Goal: Check status: Check status

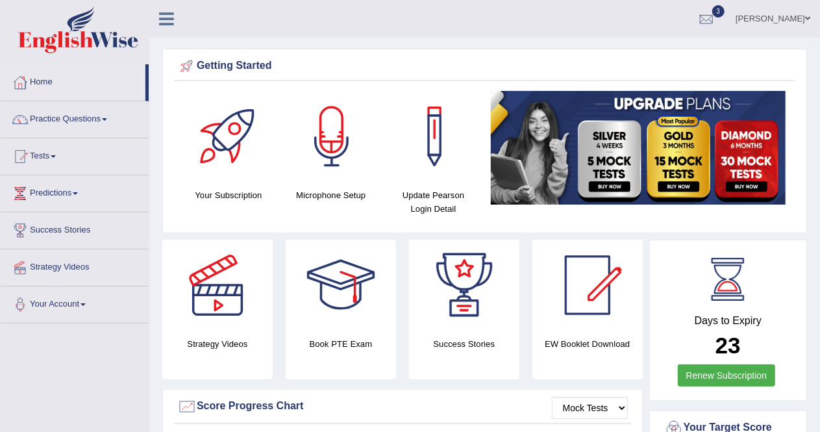
click at [10, 232] on div at bounding box center [19, 230] width 19 height 19
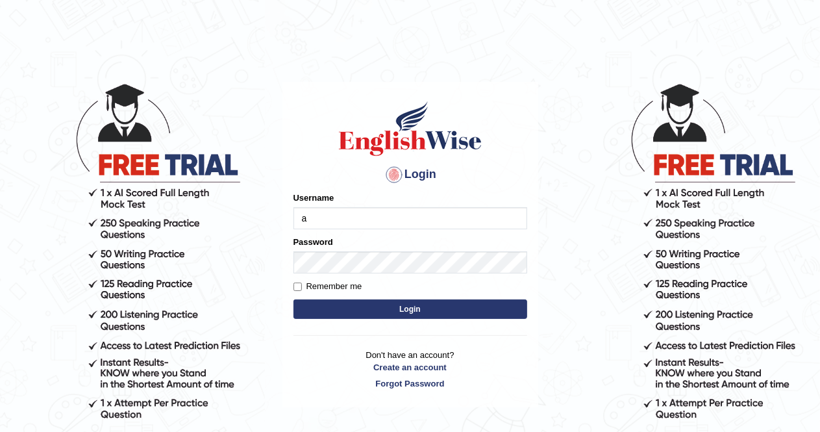
type input "AlexS"
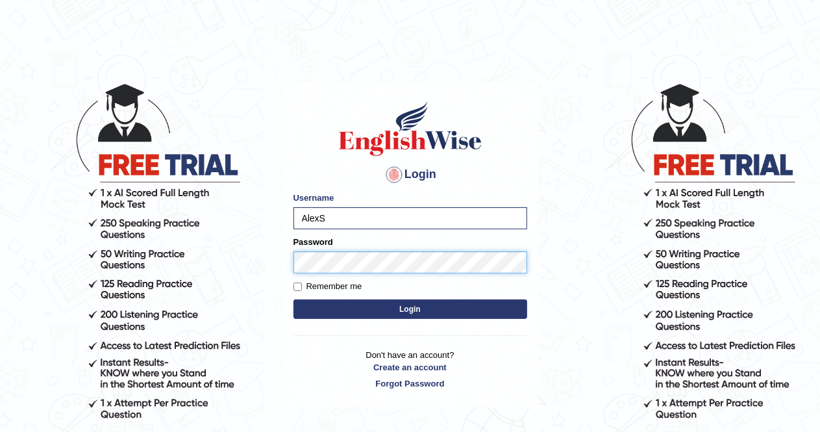
click at [293, 299] on button "Login" at bounding box center [410, 308] width 234 height 19
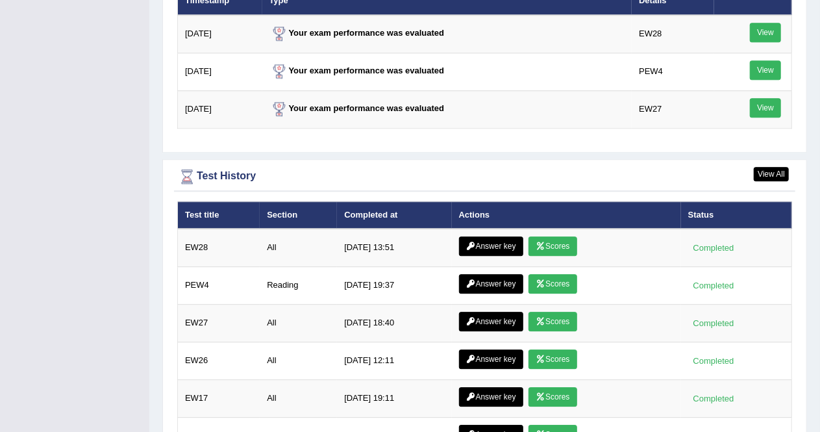
scroll to position [1752, 0]
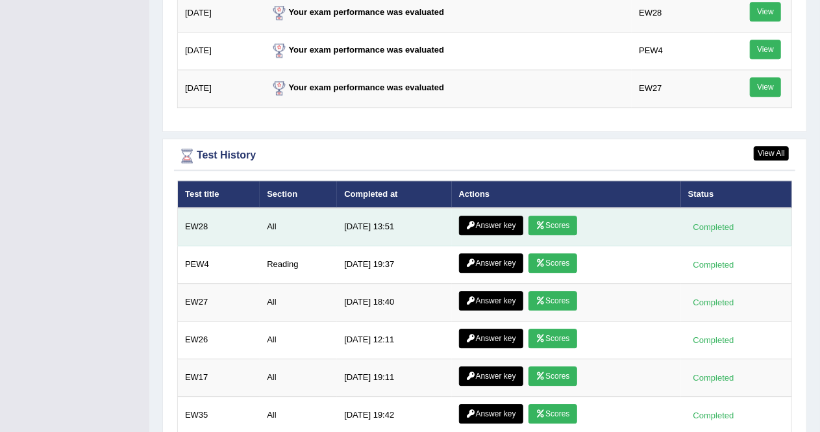
click at [198, 221] on td "EW28" at bounding box center [219, 227] width 82 height 38
click at [553, 220] on link "Scores" at bounding box center [552, 224] width 48 height 19
